Goal: Find specific page/section: Find specific page/section

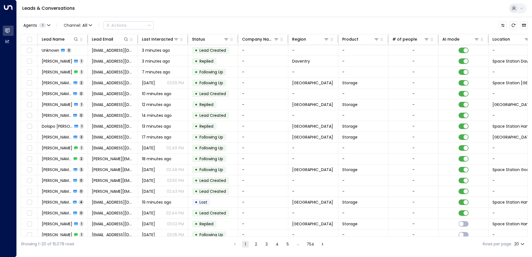
drag, startPoint x: 380, startPoint y: 238, endPoint x: 449, endPoint y: 240, distance: 69.1
click at [449, 240] on div "Showing 1-20 of 15,078 rows 1 2 3 4 5 … 754 Rows per page: 20 **" at bounding box center [274, 244] width 507 height 15
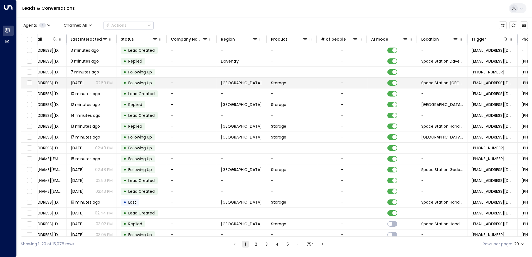
scroll to position [0, 84]
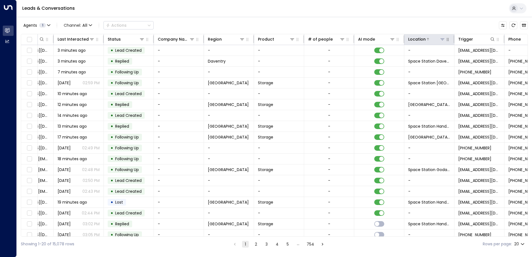
click at [443, 39] on icon at bounding box center [443, 39] width 4 height 2
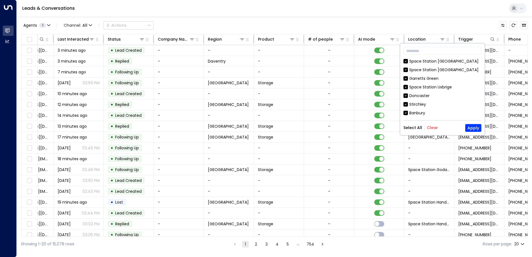
click at [434, 127] on button "Clear" at bounding box center [432, 128] width 11 height 4
click at [470, 126] on button "Apply" at bounding box center [474, 128] width 16 height 8
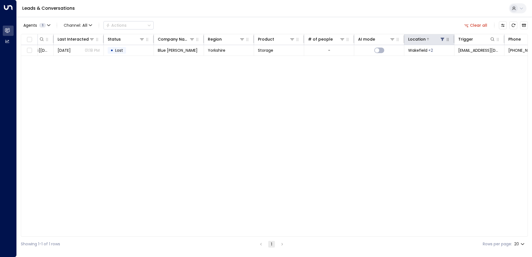
click at [444, 41] on icon at bounding box center [443, 39] width 4 height 4
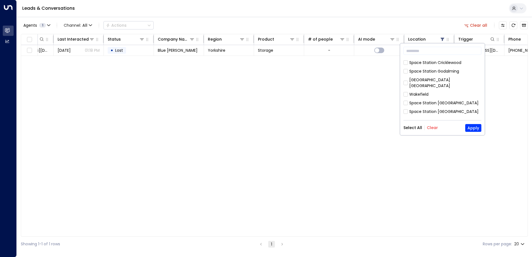
scroll to position [251, 0]
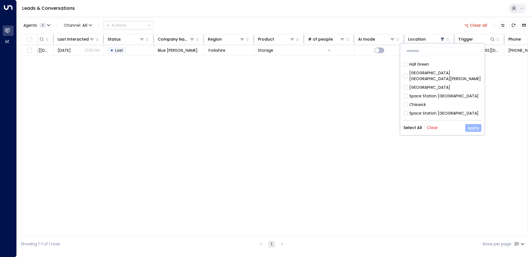
click at [470, 125] on button "Apply" at bounding box center [474, 128] width 16 height 8
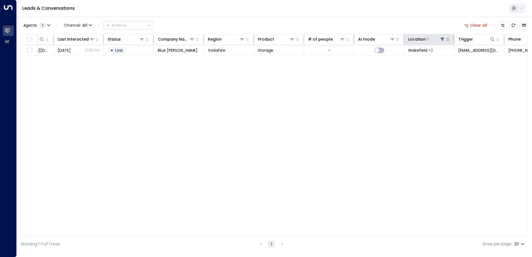
click at [442, 39] on icon at bounding box center [443, 39] width 4 height 3
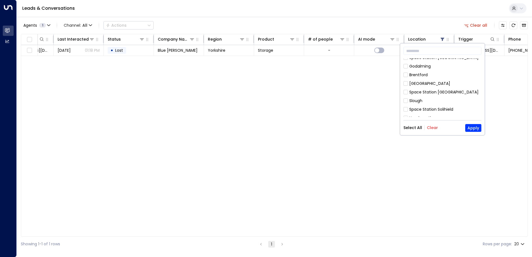
scroll to position [319, 0]
click at [432, 120] on div "[GEOGRAPHIC_DATA]" at bounding box center [430, 123] width 41 height 6
click at [477, 126] on button "Apply" at bounding box center [474, 128] width 16 height 8
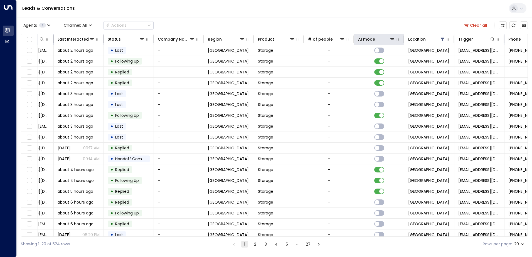
click at [397, 41] on icon "button" at bounding box center [398, 39] width 4 height 4
click at [393, 41] on icon at bounding box center [392, 39] width 4 height 4
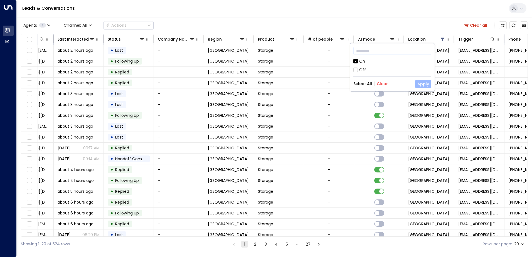
click at [422, 86] on button "Apply" at bounding box center [423, 84] width 16 height 8
